Goal: Task Accomplishment & Management: Use online tool/utility

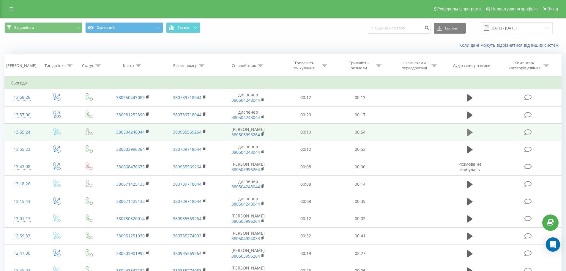
click at [469, 134] on icon at bounding box center [469, 132] width 5 height 7
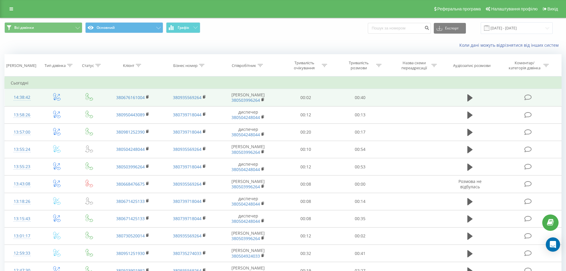
click at [475, 100] on td at bounding box center [470, 97] width 52 height 17
click at [471, 102] on icon at bounding box center [469, 98] width 5 height 8
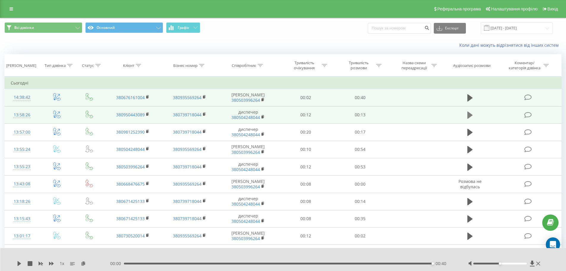
click at [471, 119] on icon at bounding box center [469, 114] width 5 height 7
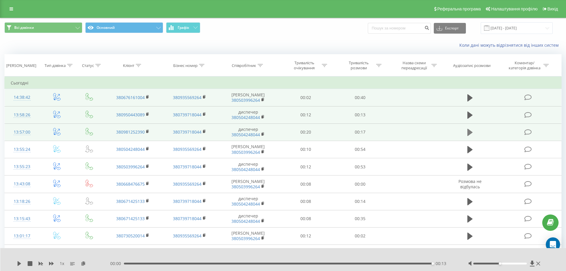
click at [471, 136] on icon at bounding box center [469, 132] width 5 height 7
